Goal: Navigation & Orientation: Find specific page/section

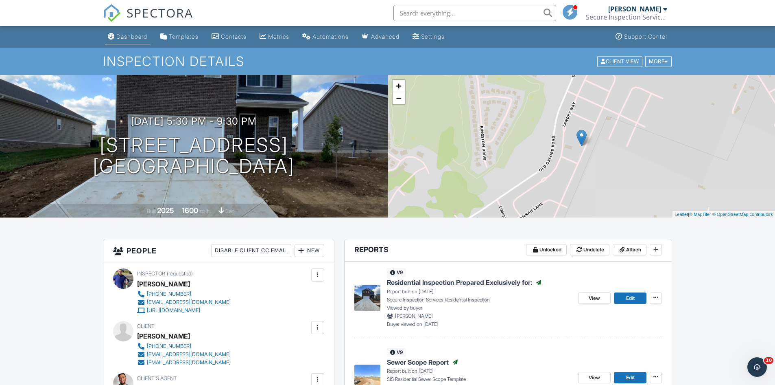
click at [125, 37] on div "Dashboard" at bounding box center [131, 36] width 31 height 7
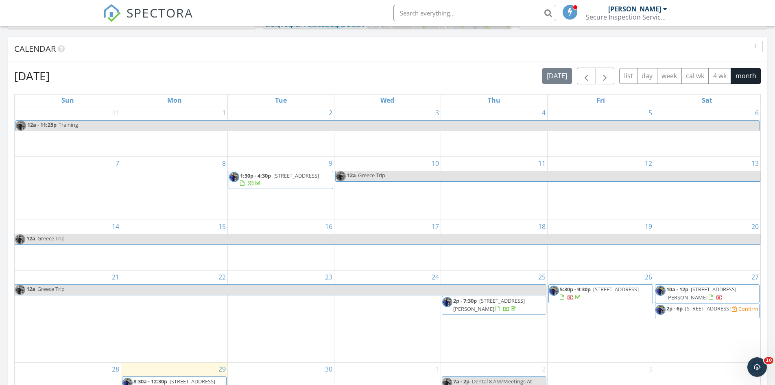
scroll to position [386, 0]
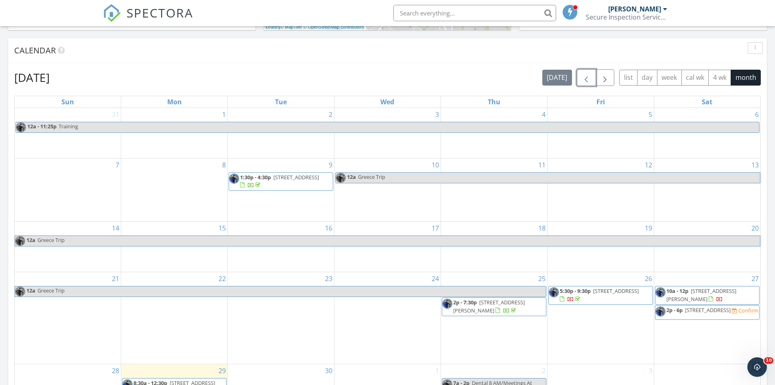
click at [587, 81] on span "button" at bounding box center [587, 78] width 10 height 10
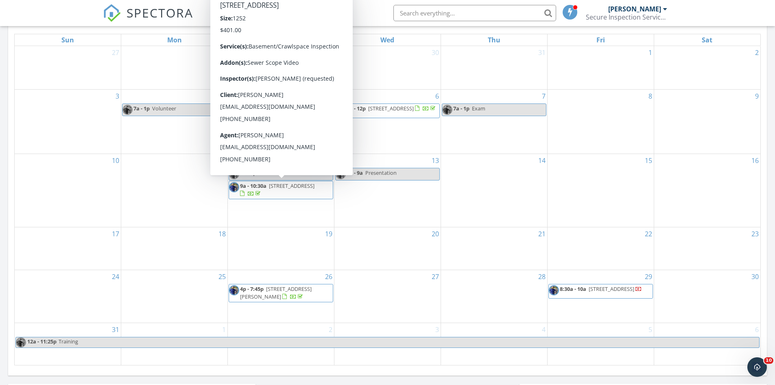
scroll to position [468, 0]
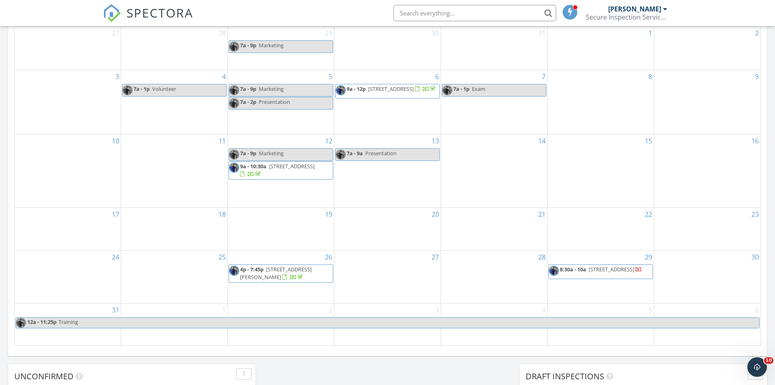
click at [278, 274] on span "607 Colby Ridge Blvd, Winchester 40391" at bounding box center [276, 272] width 72 height 15
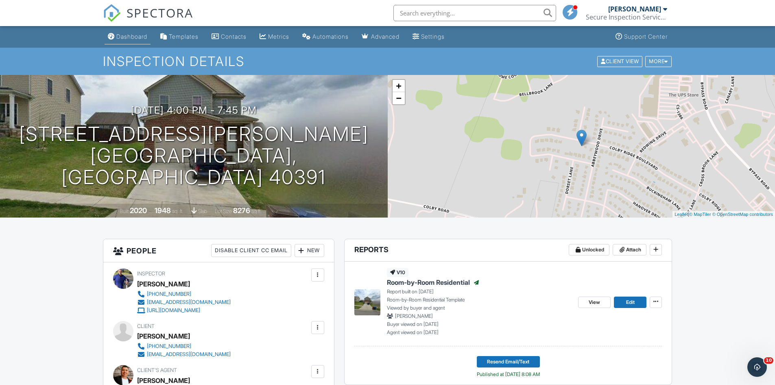
click at [130, 37] on div "Dashboard" at bounding box center [131, 36] width 31 height 7
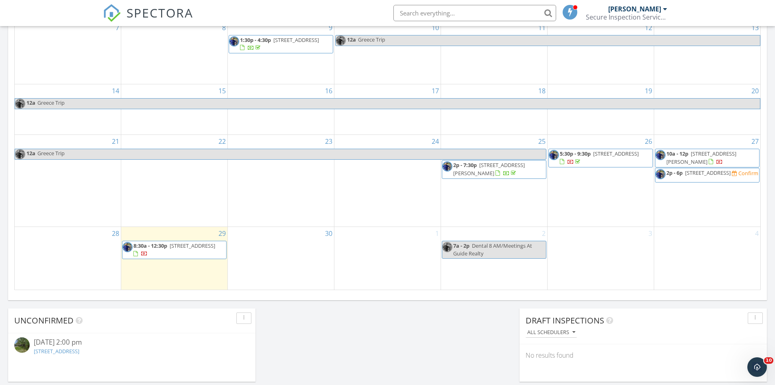
scroll to position [529, 0]
